Goal: Task Accomplishment & Management: Complete application form

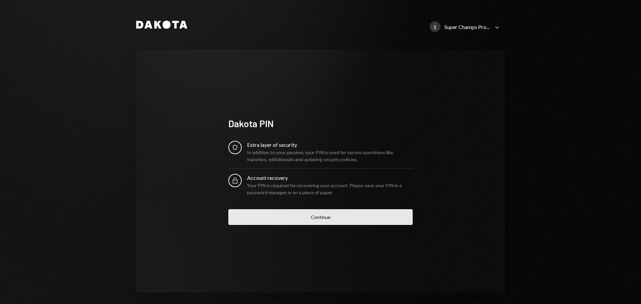
click at [336, 214] on button "Continue" at bounding box center [320, 217] width 184 height 16
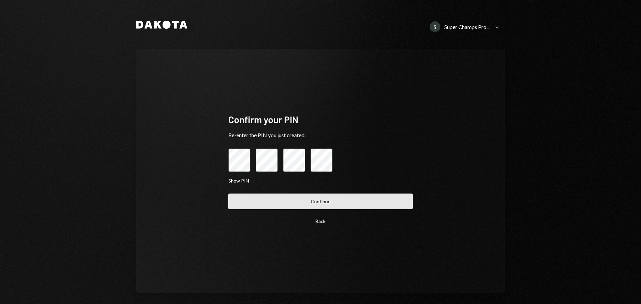
click at [343, 199] on button "Continue" at bounding box center [320, 202] width 184 height 16
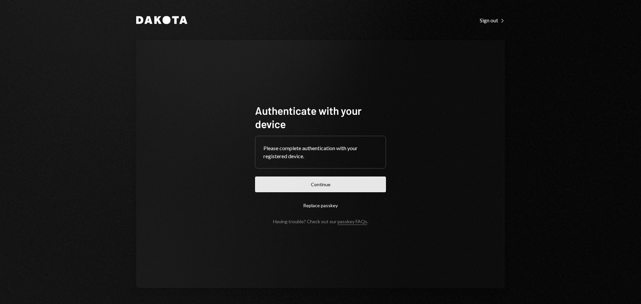
click at [347, 181] on button "Continue" at bounding box center [320, 185] width 131 height 16
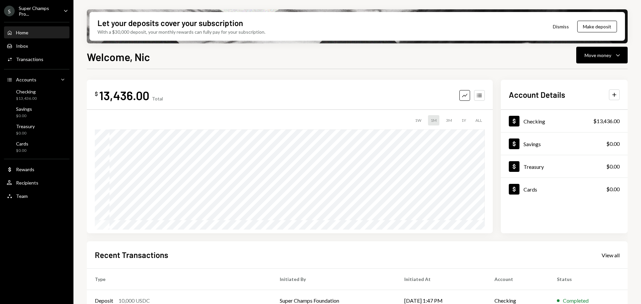
click at [69, 9] on div "S Super Champs Pro... Caret Down" at bounding box center [36, 10] width 73 height 11
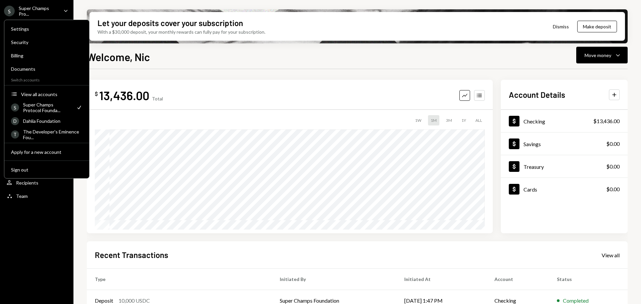
click at [67, 10] on icon "Main" at bounding box center [65, 11] width 3 height 2
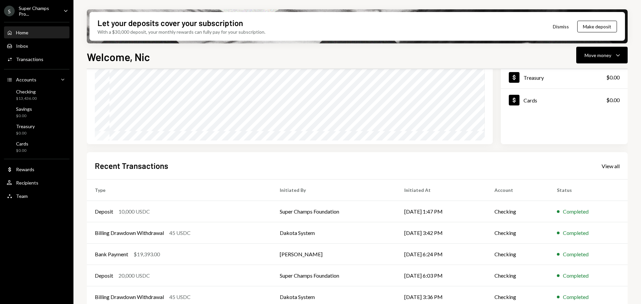
scroll to position [98, 0]
